Goal: Information Seeking & Learning: Understand process/instructions

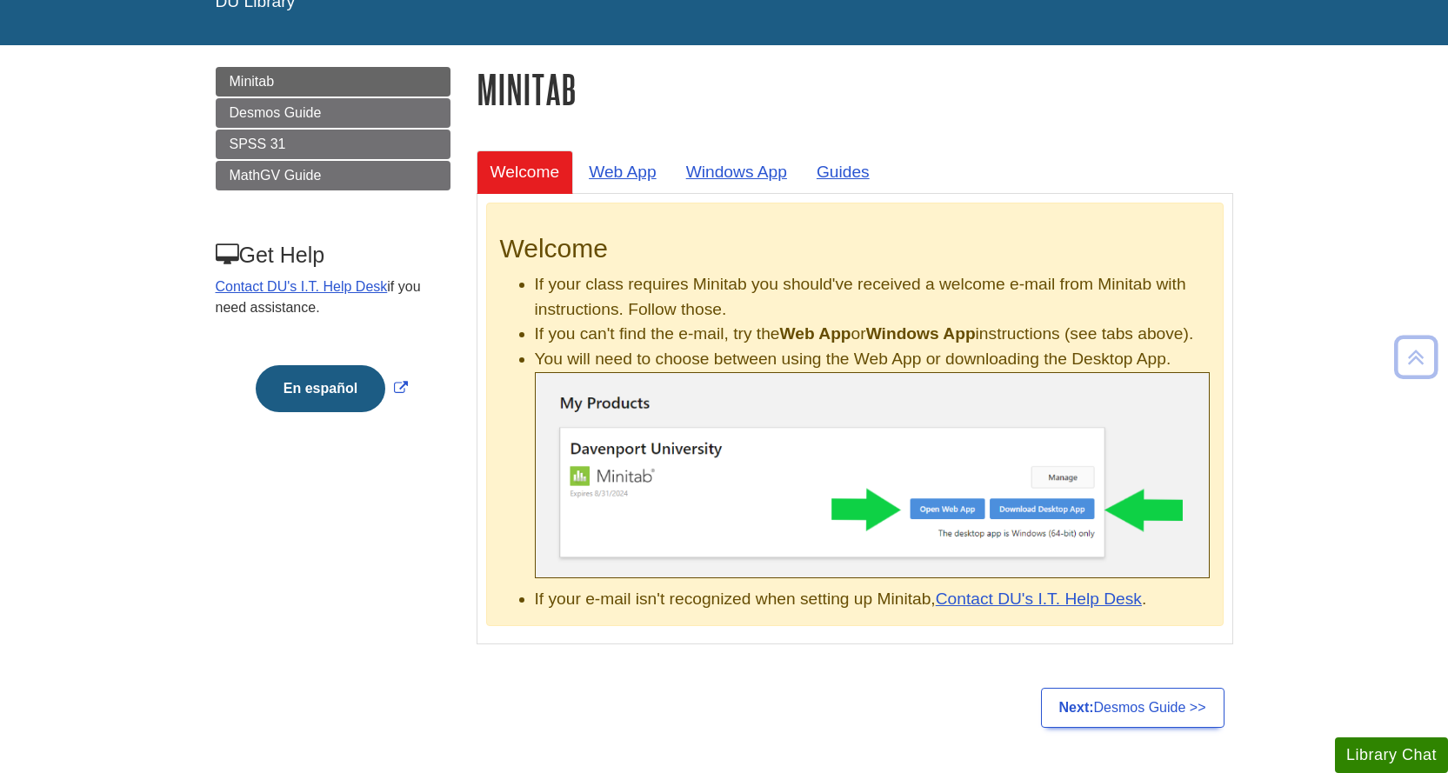
scroll to position [87, 0]
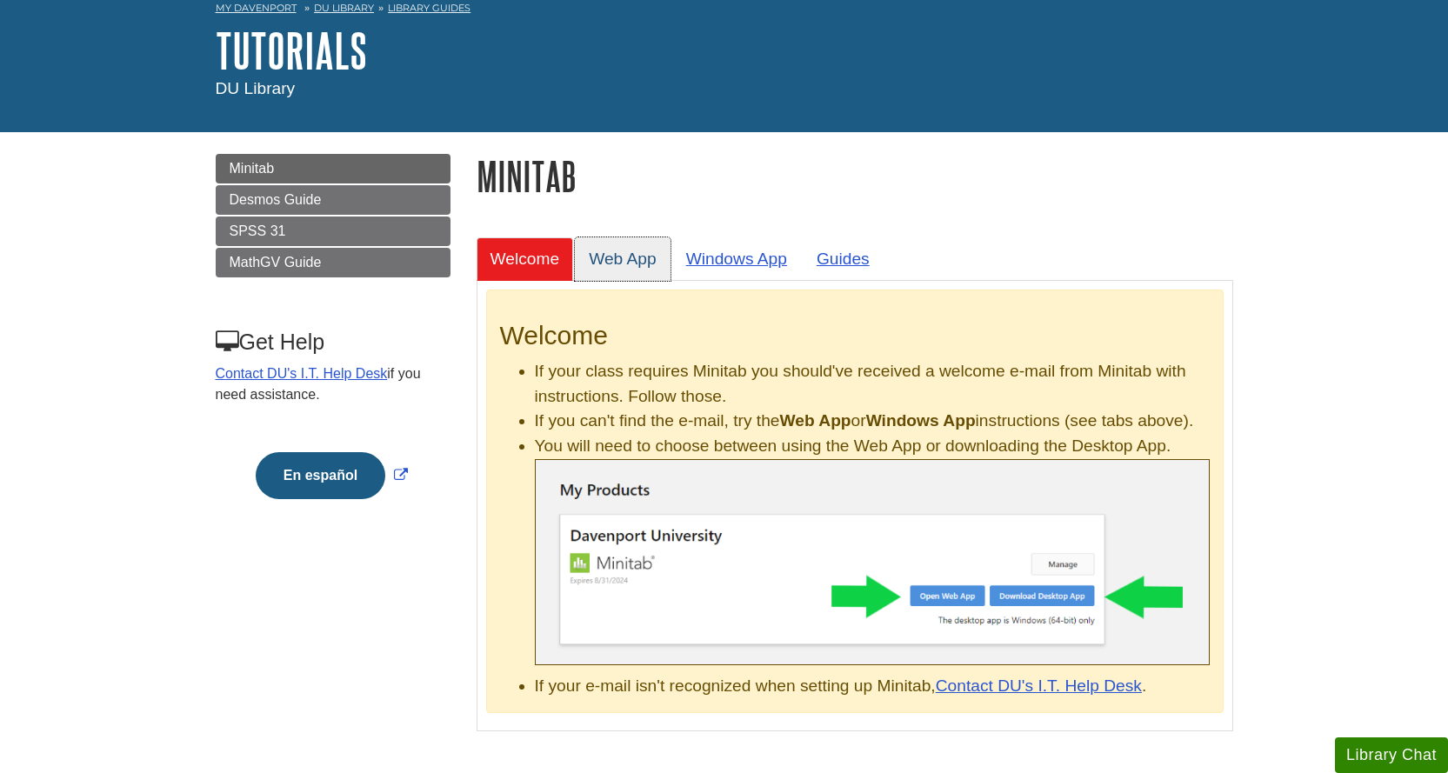
click at [618, 261] on link "Web App" at bounding box center [623, 258] width 96 height 43
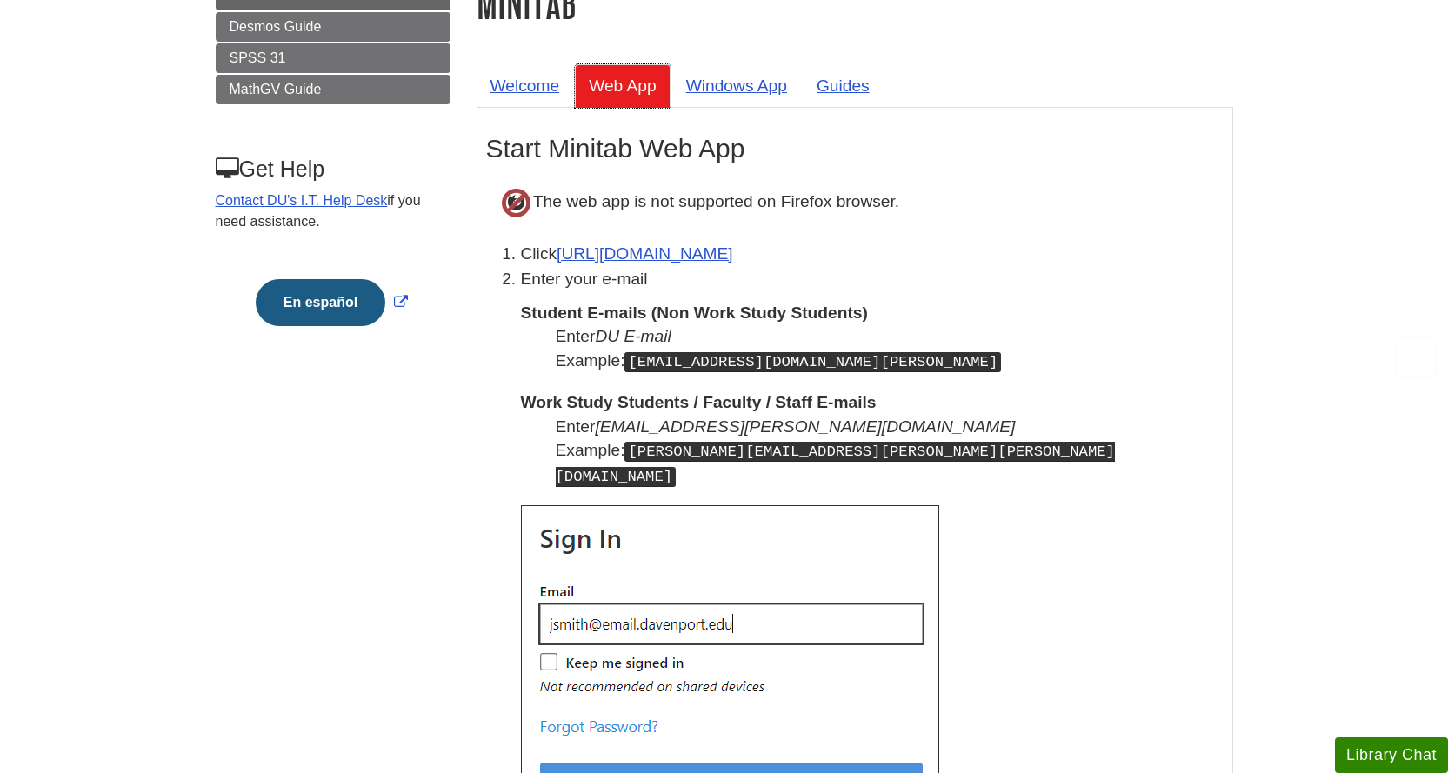
scroll to position [261, 0]
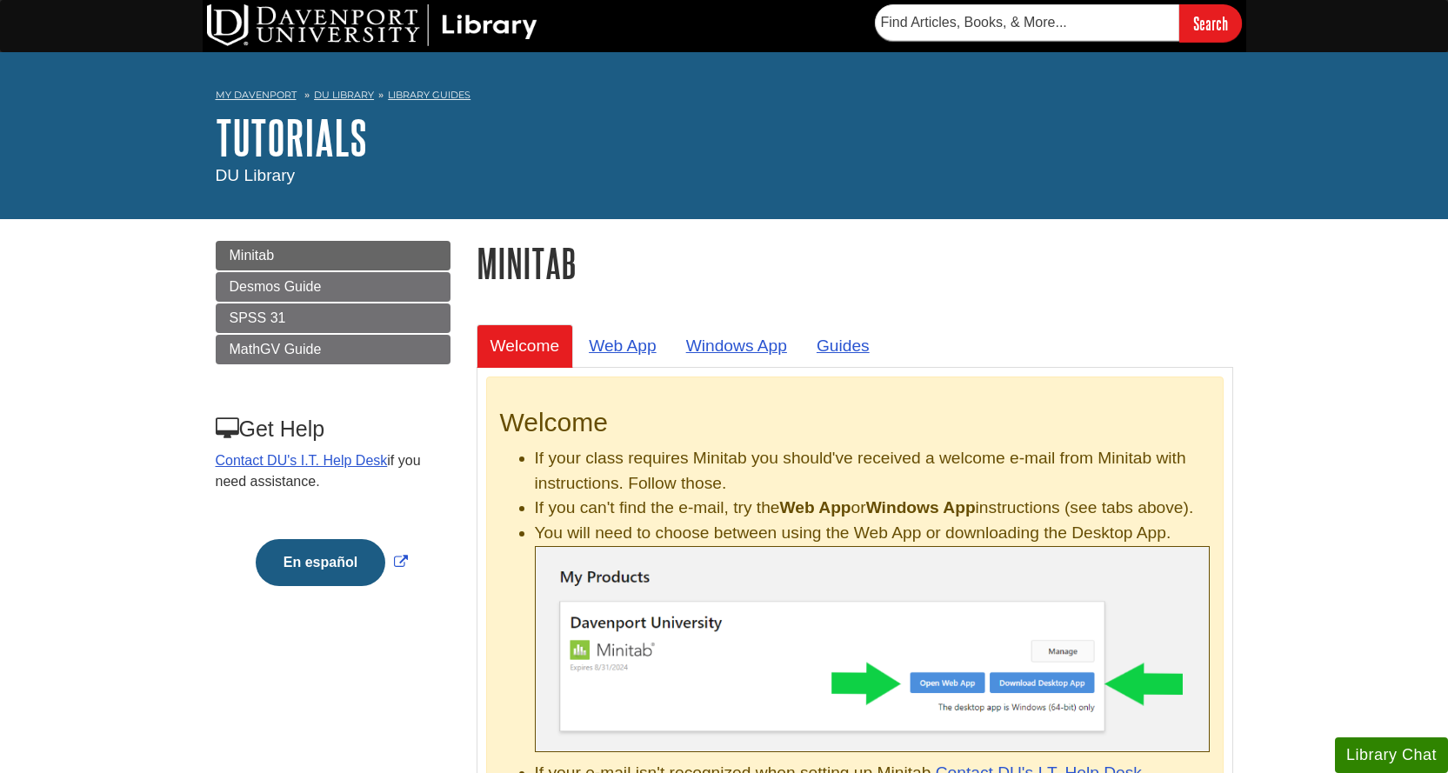
scroll to position [261, 0]
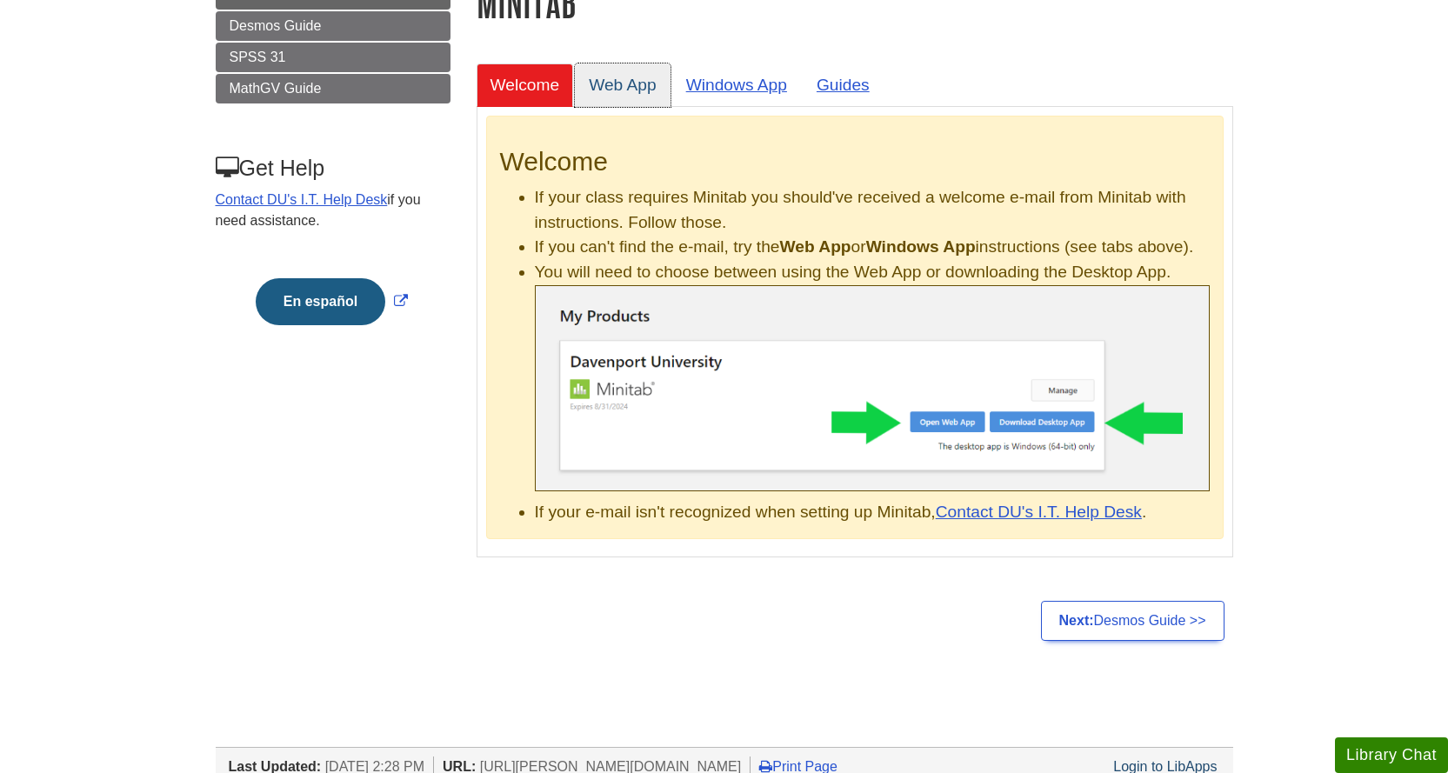
click at [616, 82] on link "Web App" at bounding box center [623, 85] width 96 height 43
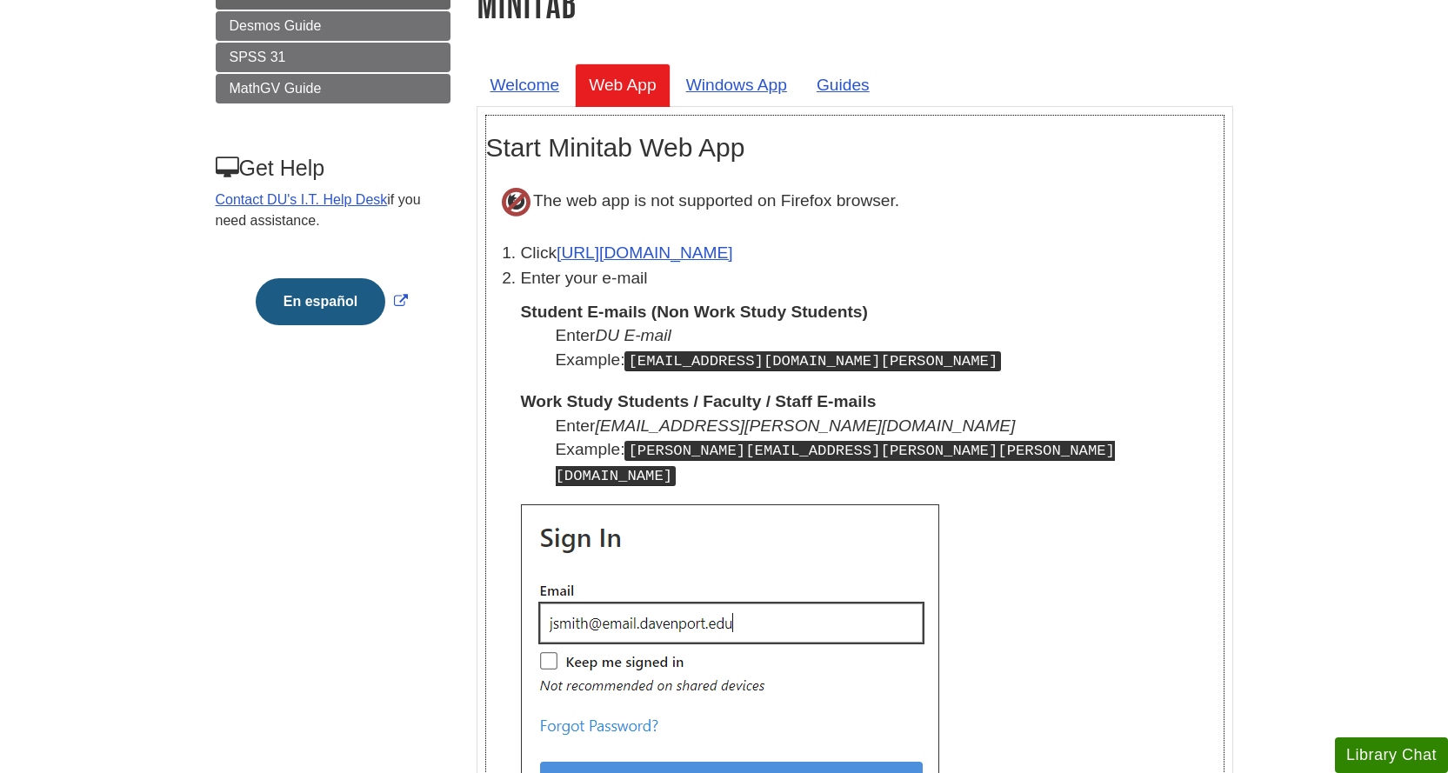
click at [1000, 243] on li "Click [URL][DOMAIN_NAME]" at bounding box center [872, 253] width 703 height 25
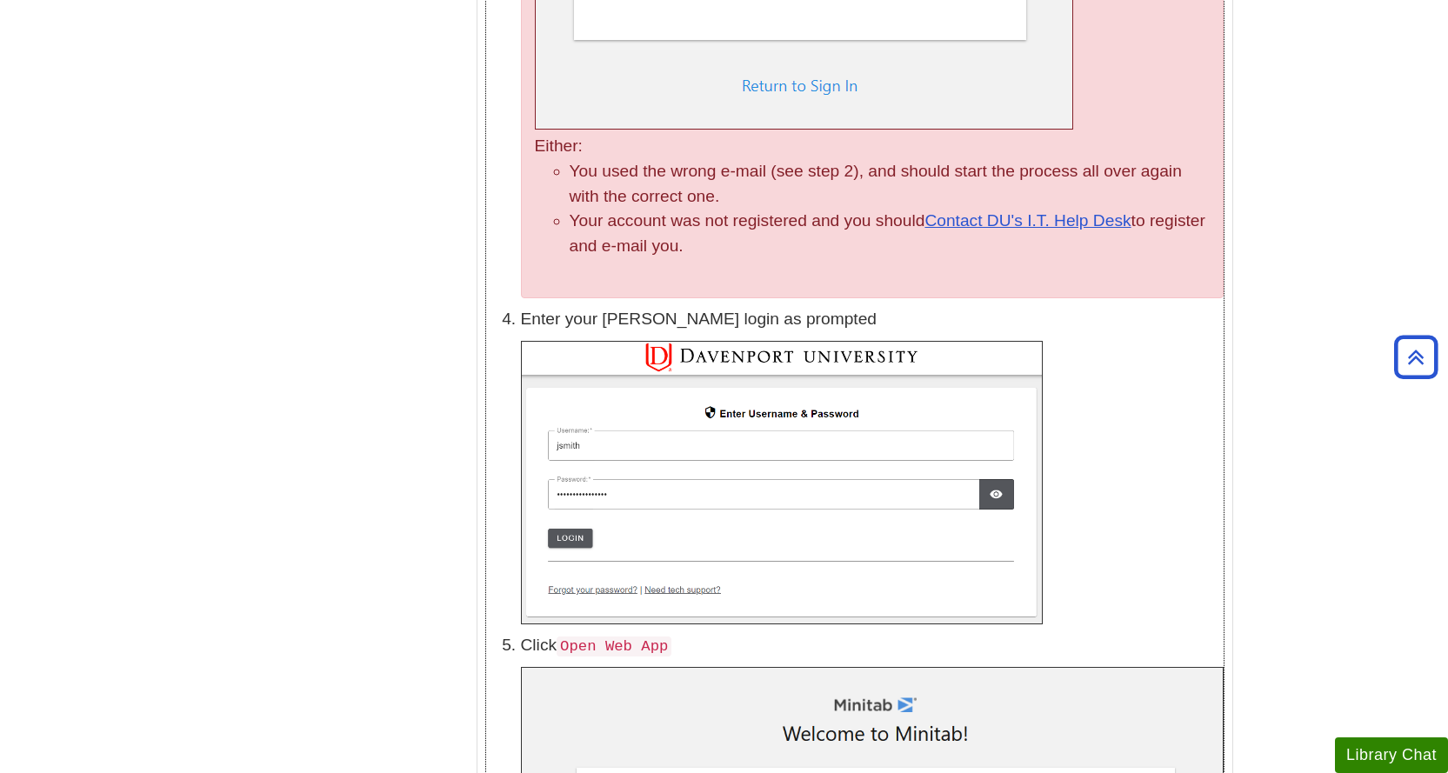
scroll to position [1305, 0]
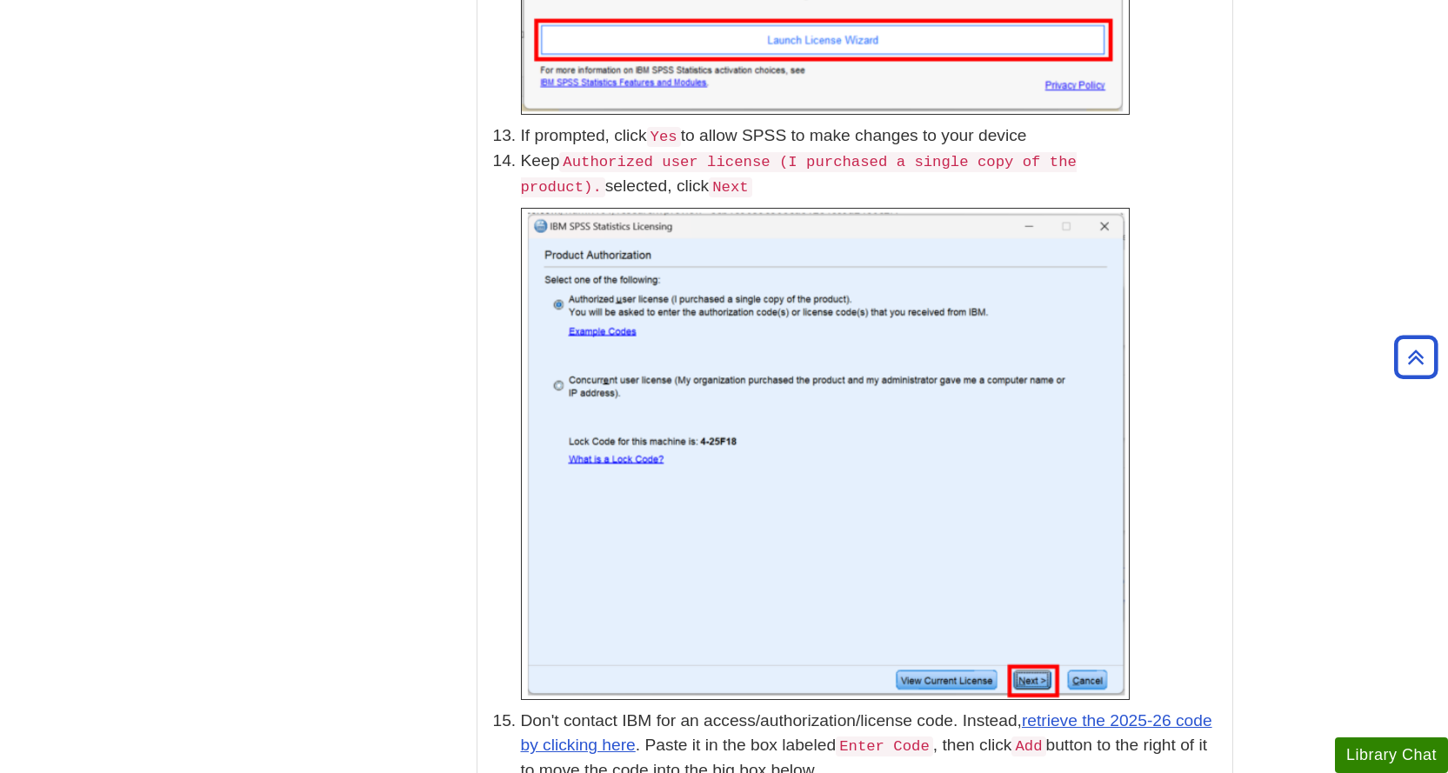
scroll to position [4093, 0]
